Goal: Task Accomplishment & Management: Use online tool/utility

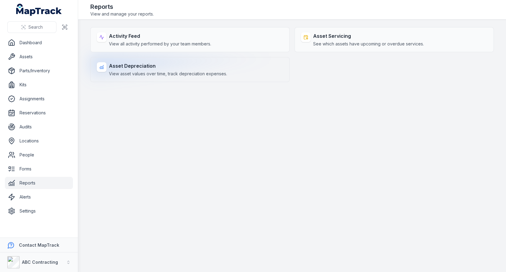
click at [159, 61] on div "Asset Depreciation View asset values over time, track depreciation expenses." at bounding box center [189, 69] width 199 height 25
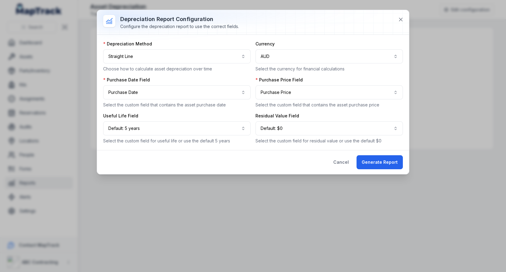
click at [377, 169] on div "Cancel Generate Report" at bounding box center [253, 162] width 312 height 24
click at [381, 165] on button "Generate Report" at bounding box center [379, 162] width 46 height 14
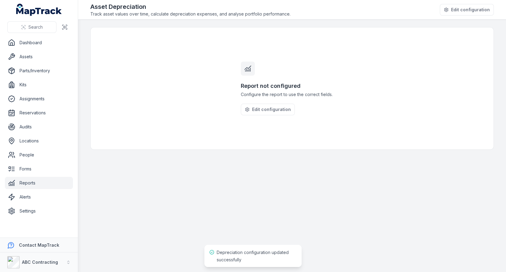
click at [255, 107] on div "Toggle Navigation Asset Depreciation Track asset values over time, calculate de…" at bounding box center [292, 136] width 428 height 272
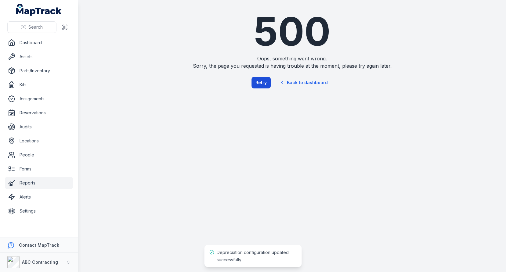
click at [261, 83] on button "Retry" at bounding box center [260, 83] width 19 height 12
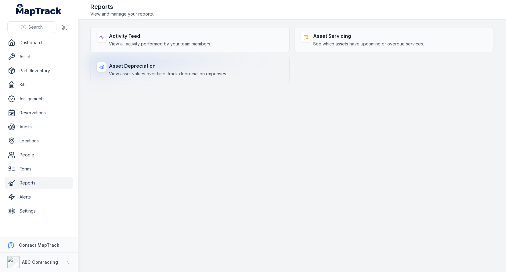
click at [162, 74] on span "View asset values over time, track depreciation expenses." at bounding box center [168, 74] width 118 height 6
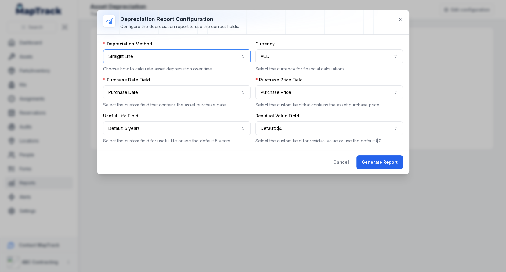
click at [230, 54] on button "**********" at bounding box center [176, 56] width 147 height 14
